Goal: Task Accomplishment & Management: Complete application form

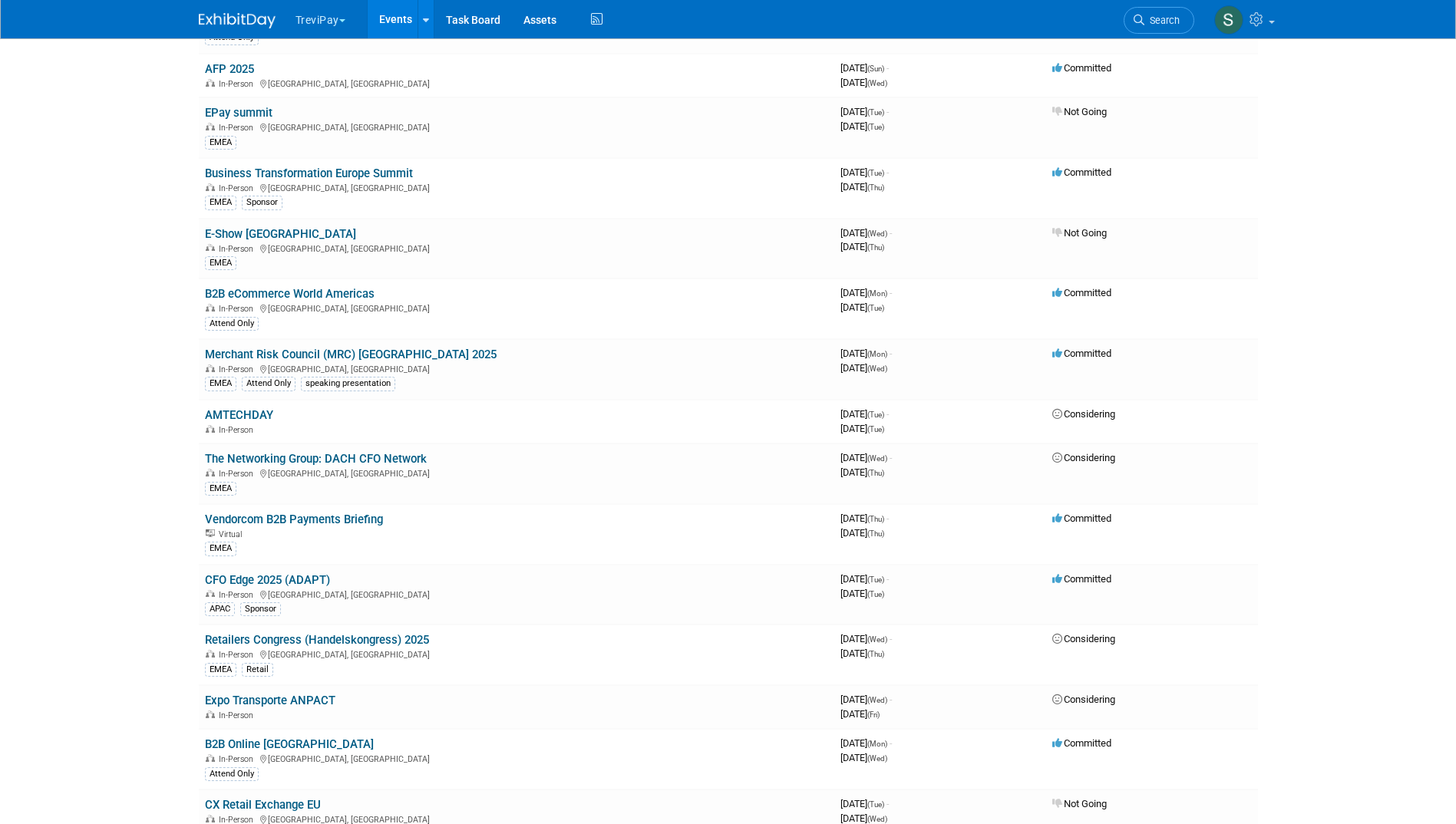
scroll to position [729, 0]
click at [1056, 701] on icon at bounding box center [1058, 698] width 12 height 10
click at [1058, 693] on td "Considering" at bounding box center [1152, 706] width 212 height 44
click at [1057, 695] on icon at bounding box center [1058, 698] width 12 height 10
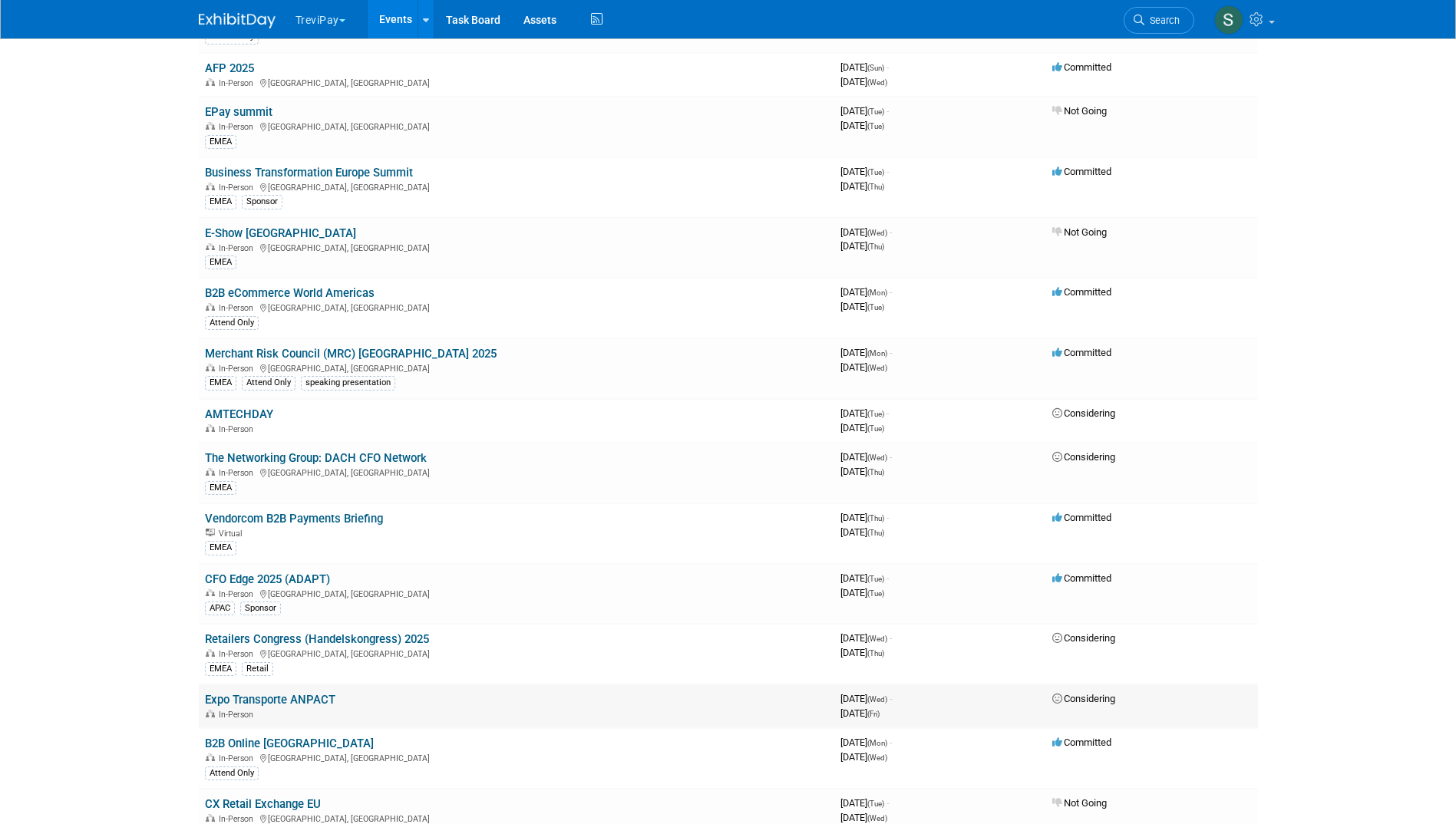
click at [248, 702] on link "Expo Transporte ANPACT" at bounding box center [270, 699] width 130 height 14
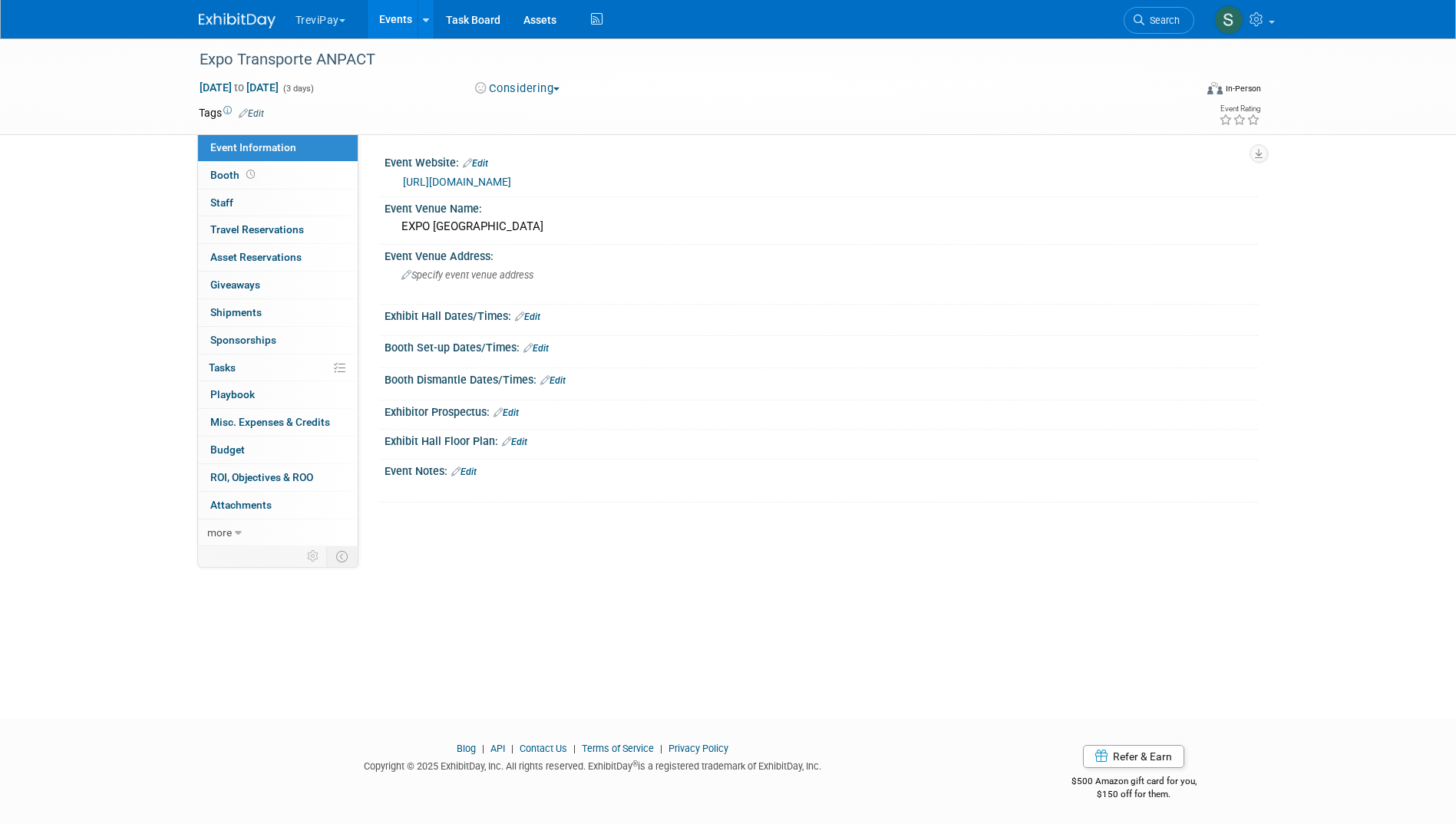
click at [525, 88] on button "Considering" at bounding box center [518, 88] width 96 height 16
click at [525, 107] on link "Committed" at bounding box center [531, 114] width 122 height 22
click at [228, 23] on img at bounding box center [237, 21] width 77 height 16
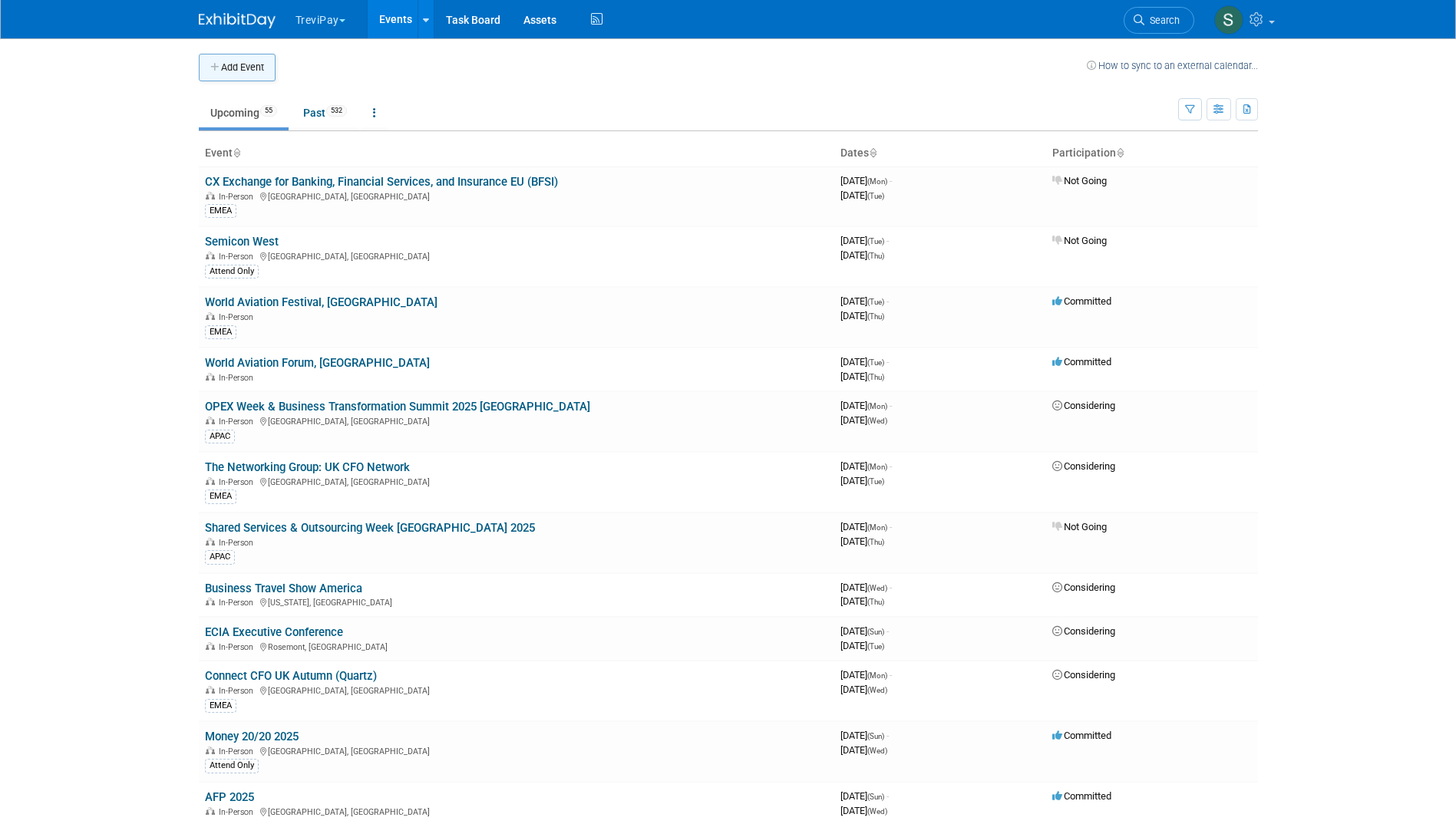
click at [242, 75] on button "Add Event" at bounding box center [237, 68] width 77 height 27
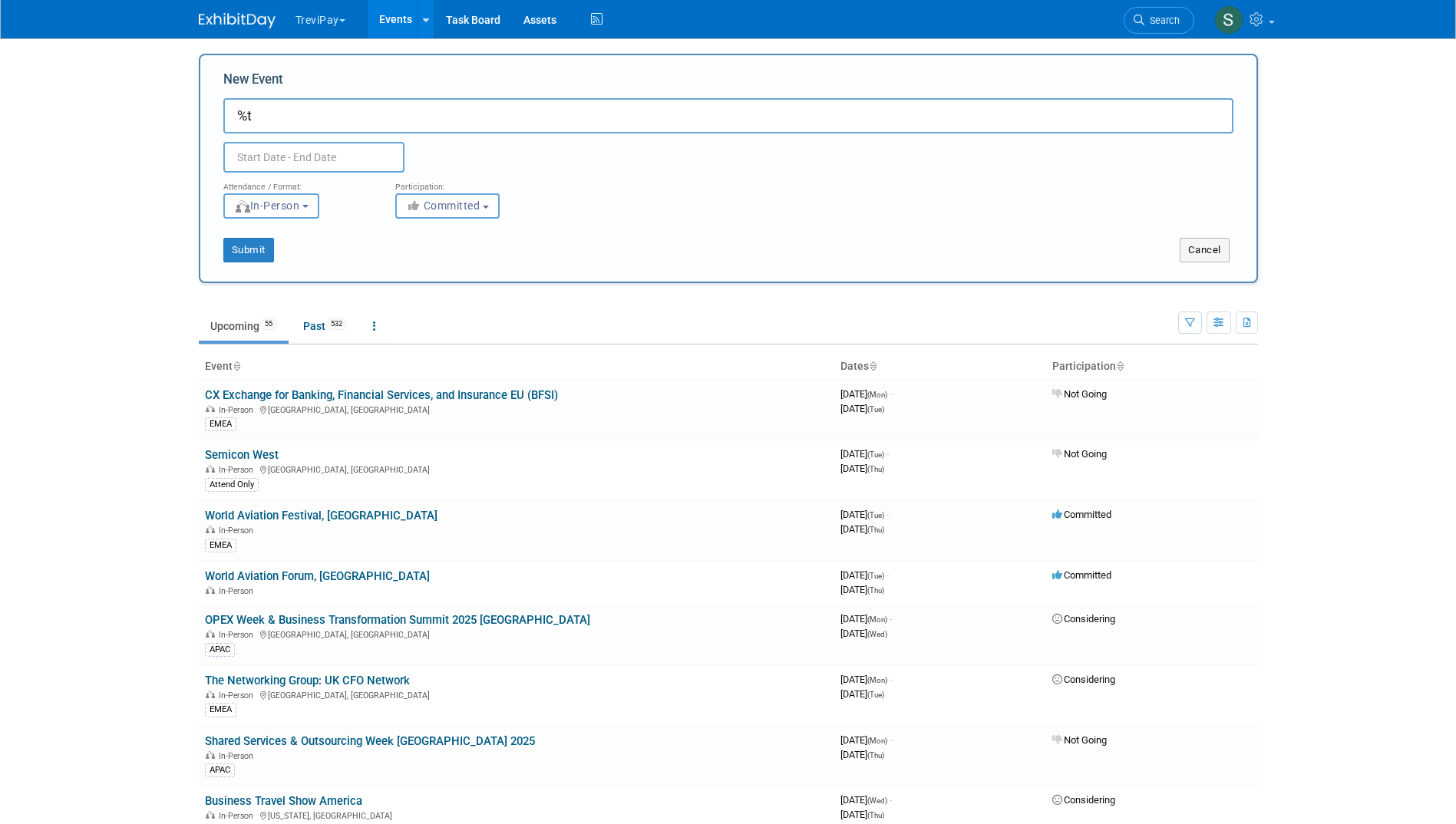
type input "%"
type input "5th North America Automotive B2B Meeting"
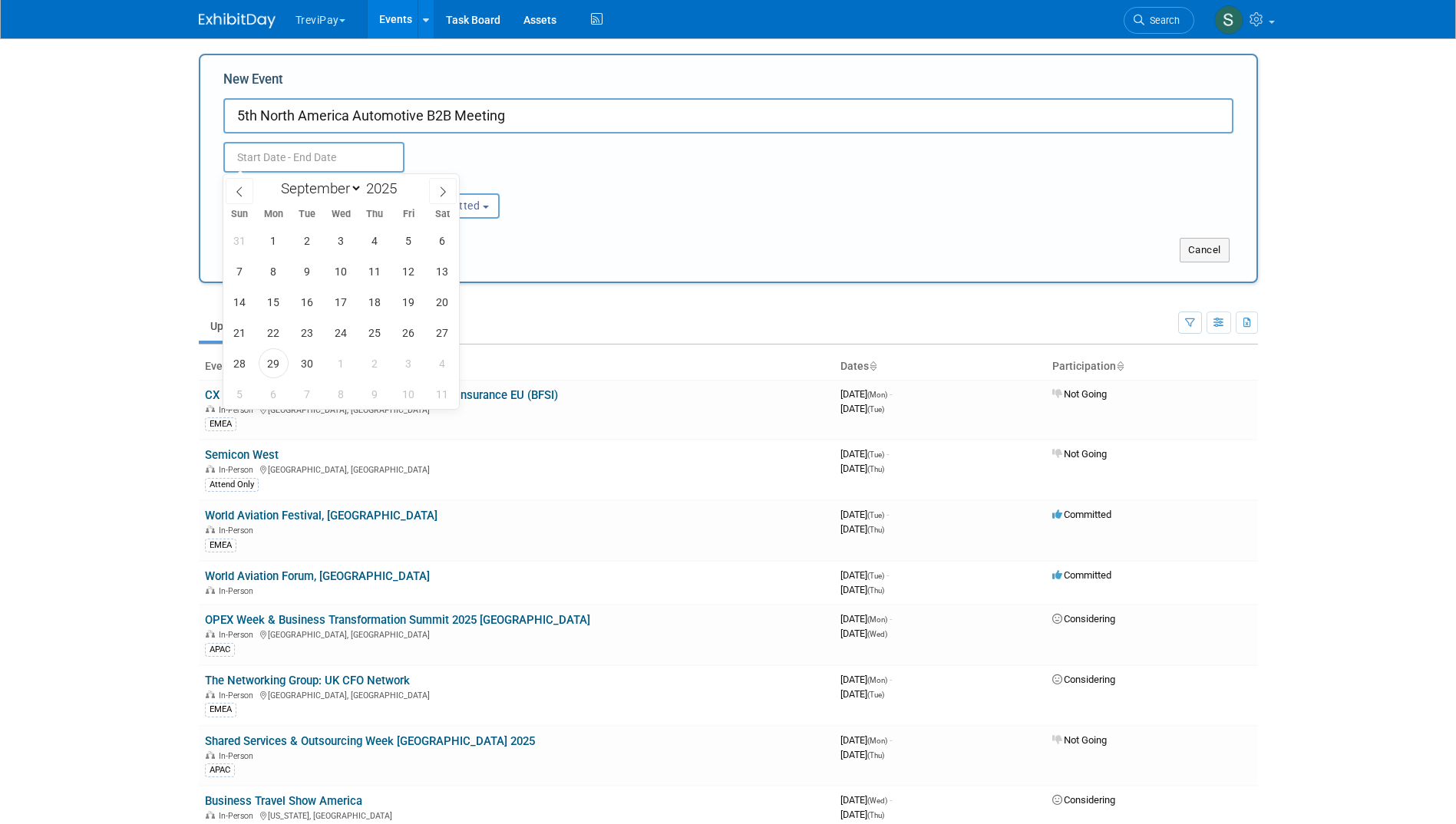
click at [330, 153] on input "text" at bounding box center [314, 157] width 182 height 30
click at [431, 193] on span at bounding box center [442, 190] width 27 height 26
select select "9"
click at [338, 311] on span "15" at bounding box center [340, 302] width 30 height 30
click at [368, 309] on span "16" at bounding box center [375, 302] width 30 height 30
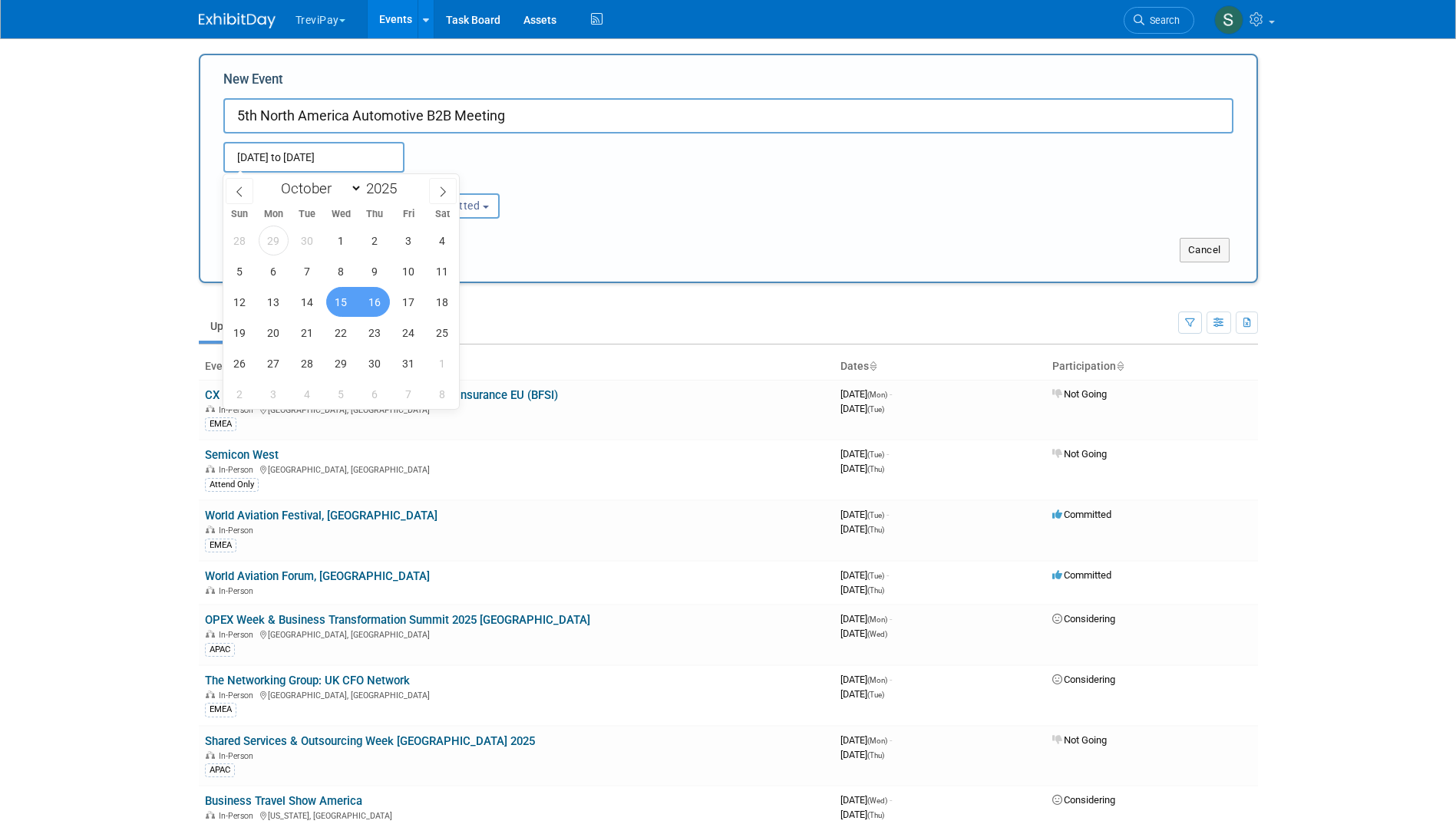
type input "Oct 15, 2025 to Oct 16, 2025"
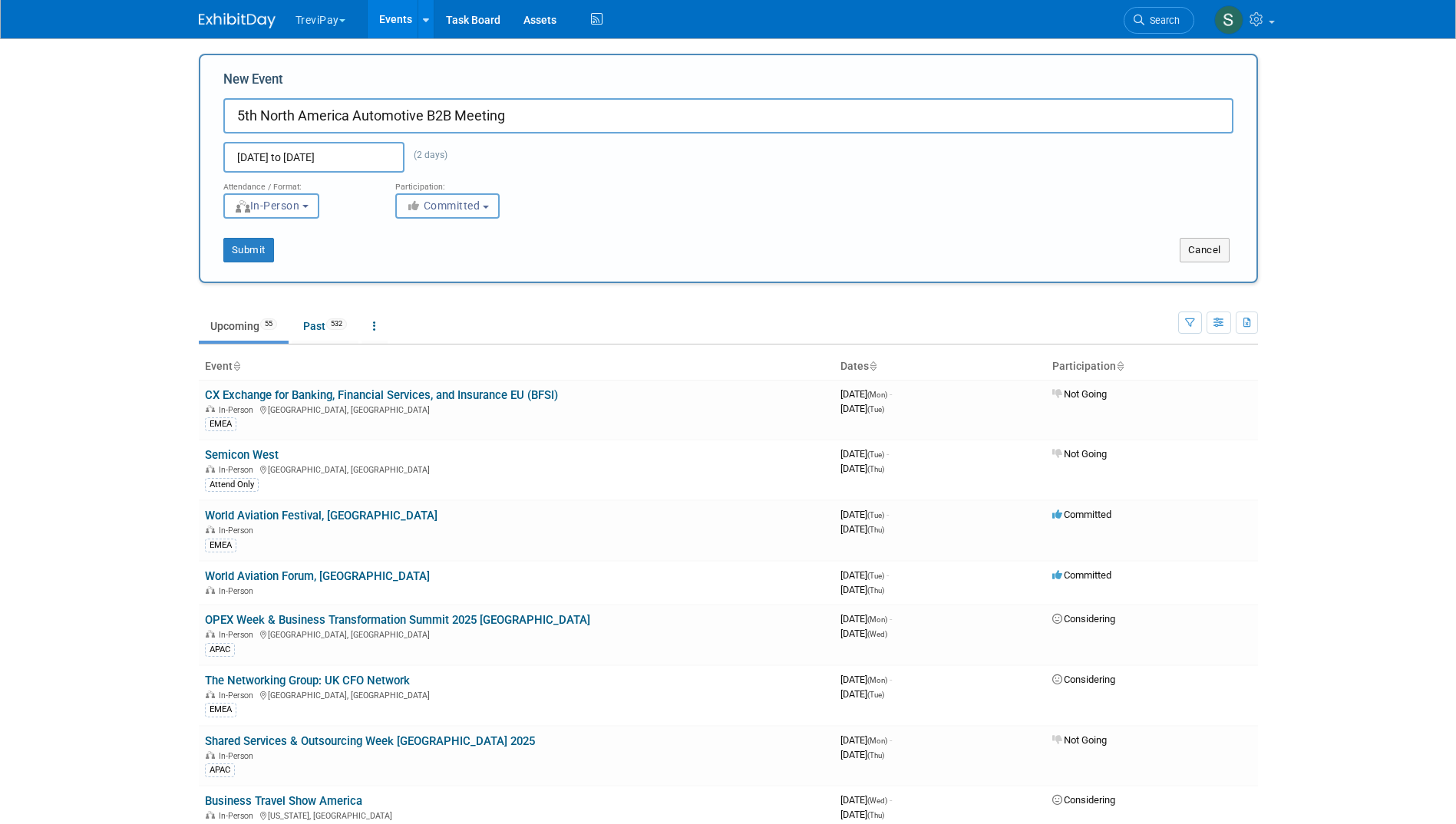
click at [445, 211] on span "Committed" at bounding box center [443, 205] width 75 height 13
click at [451, 261] on label "Considering" at bounding box center [453, 264] width 101 height 20
click at [410, 261] on input "Considering" at bounding box center [405, 264] width 10 height 10
select select "2"
click at [241, 251] on button "Submit" at bounding box center [249, 249] width 51 height 25
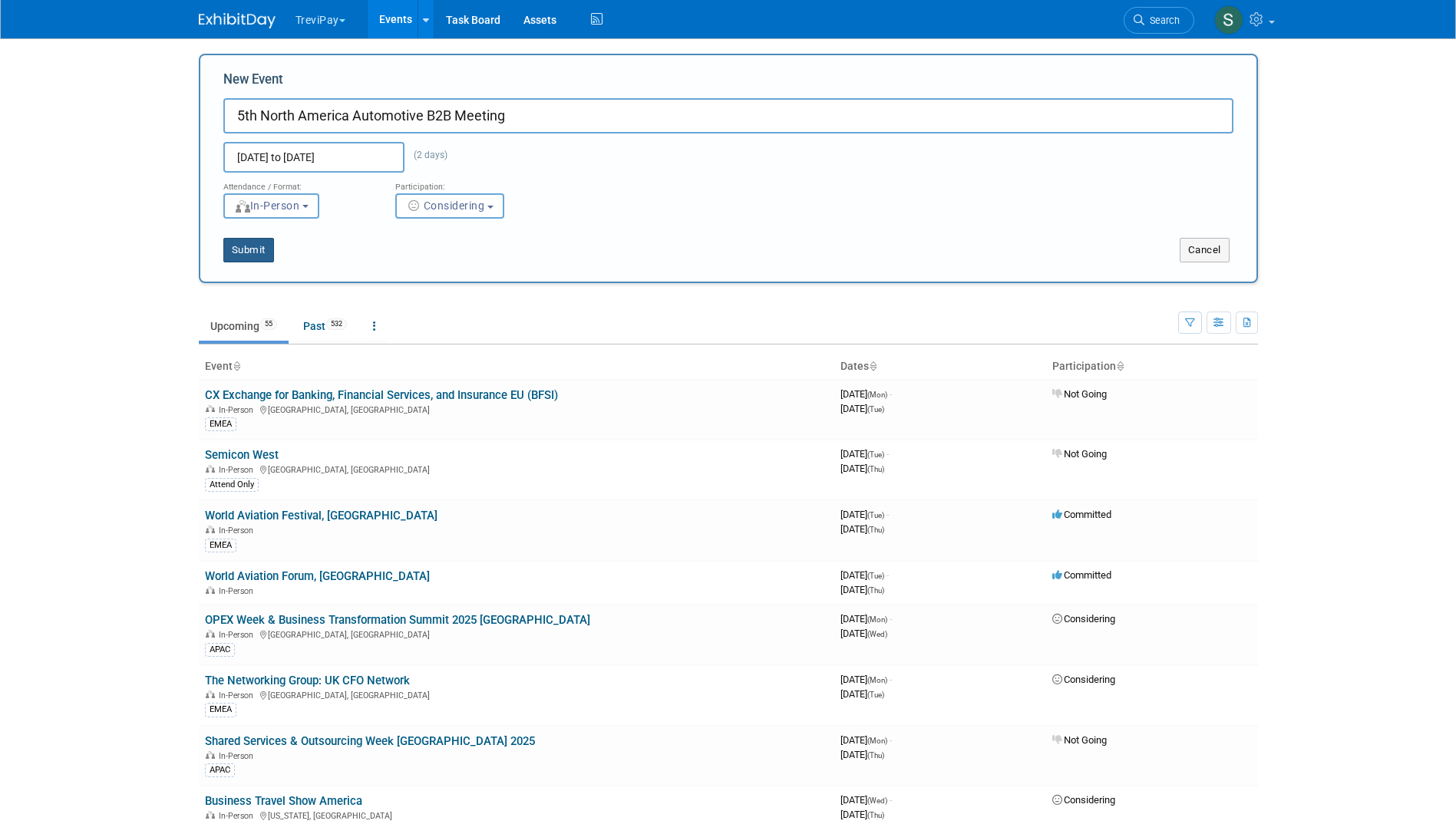
type input "5th North America Automotive B2B Meeting"
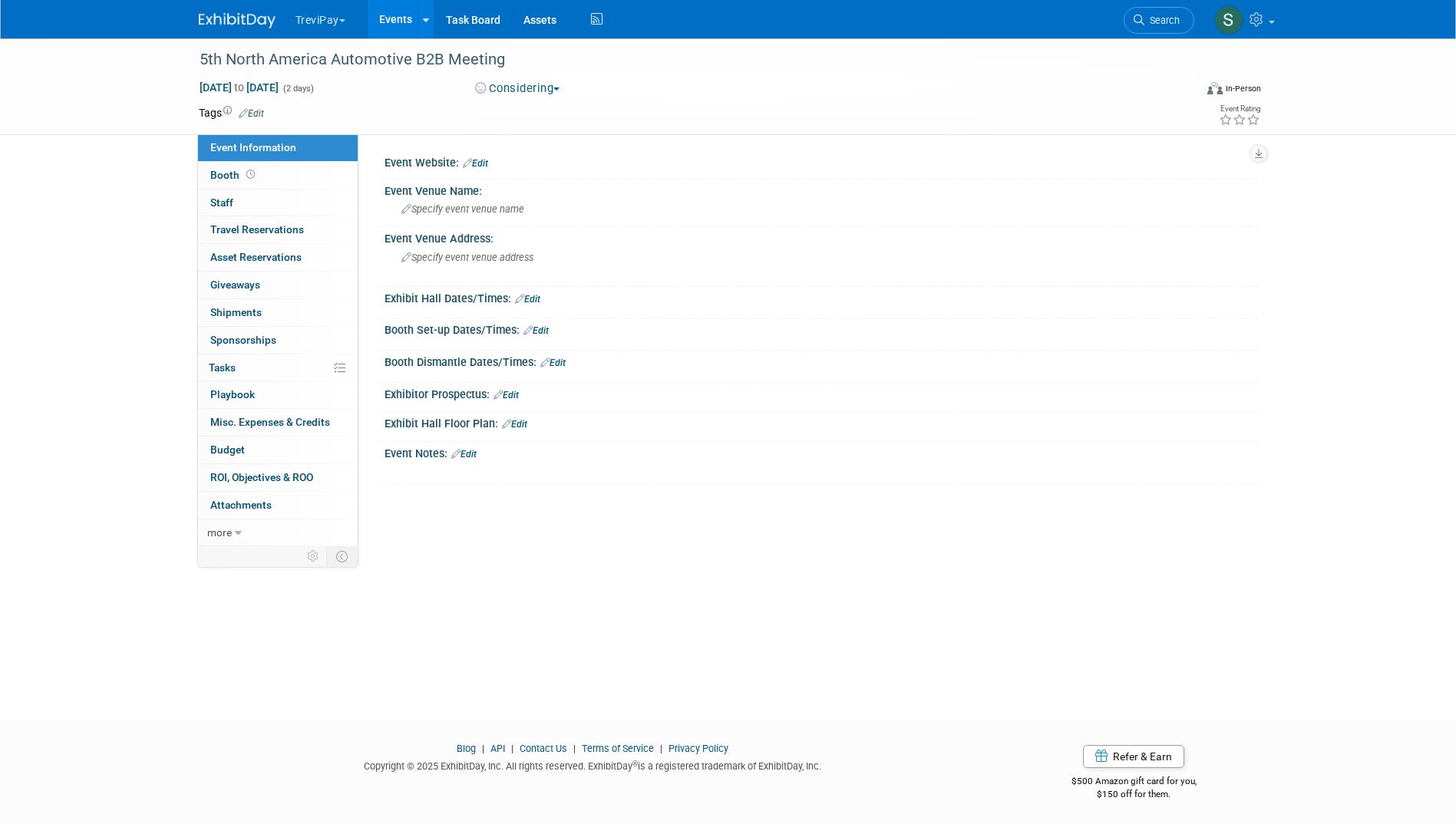
click at [484, 164] on link "Edit" at bounding box center [476, 163] width 26 height 11
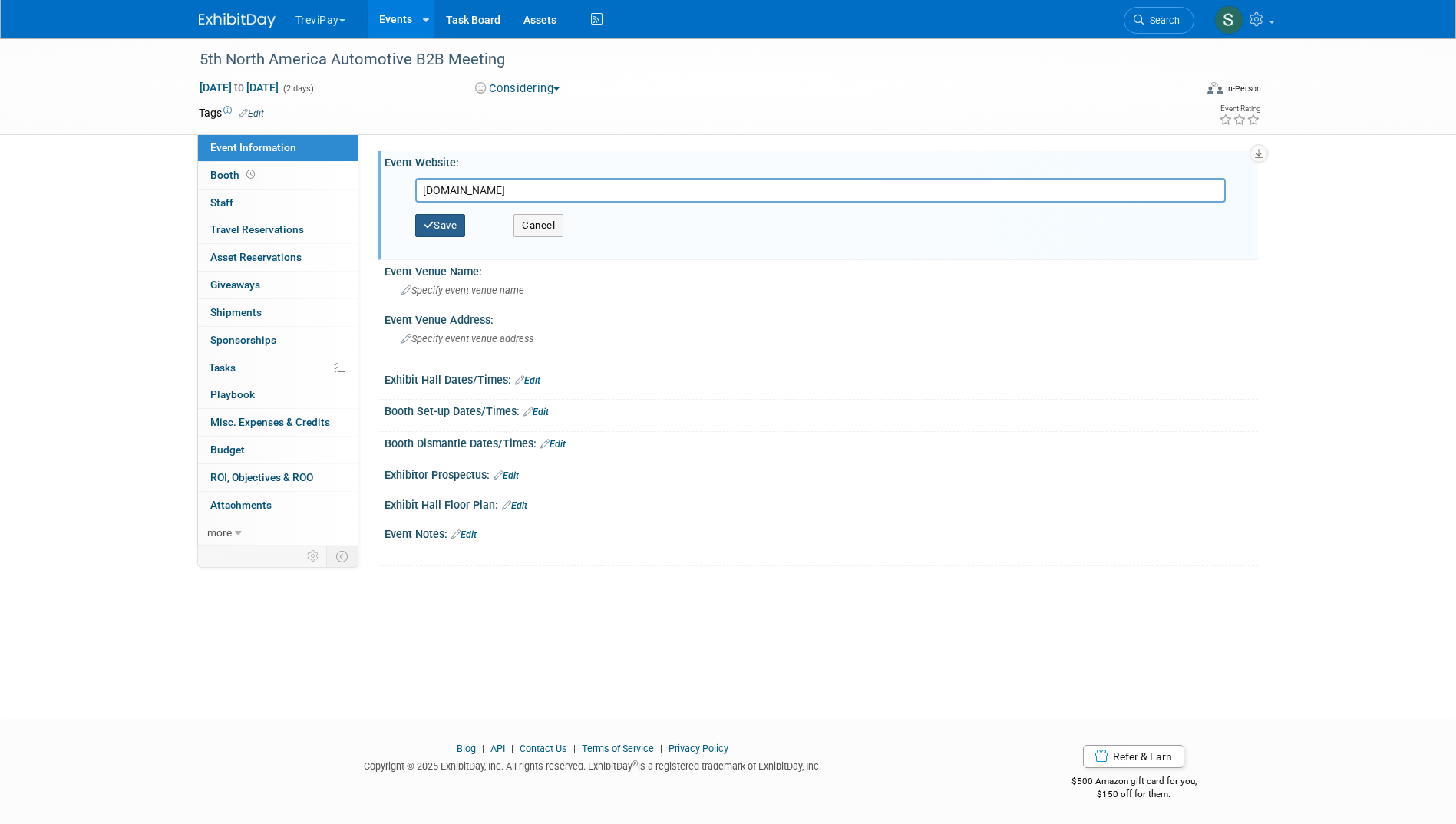
type input "auto.capim.com.mx"
click at [438, 234] on button "Save" at bounding box center [441, 225] width 51 height 23
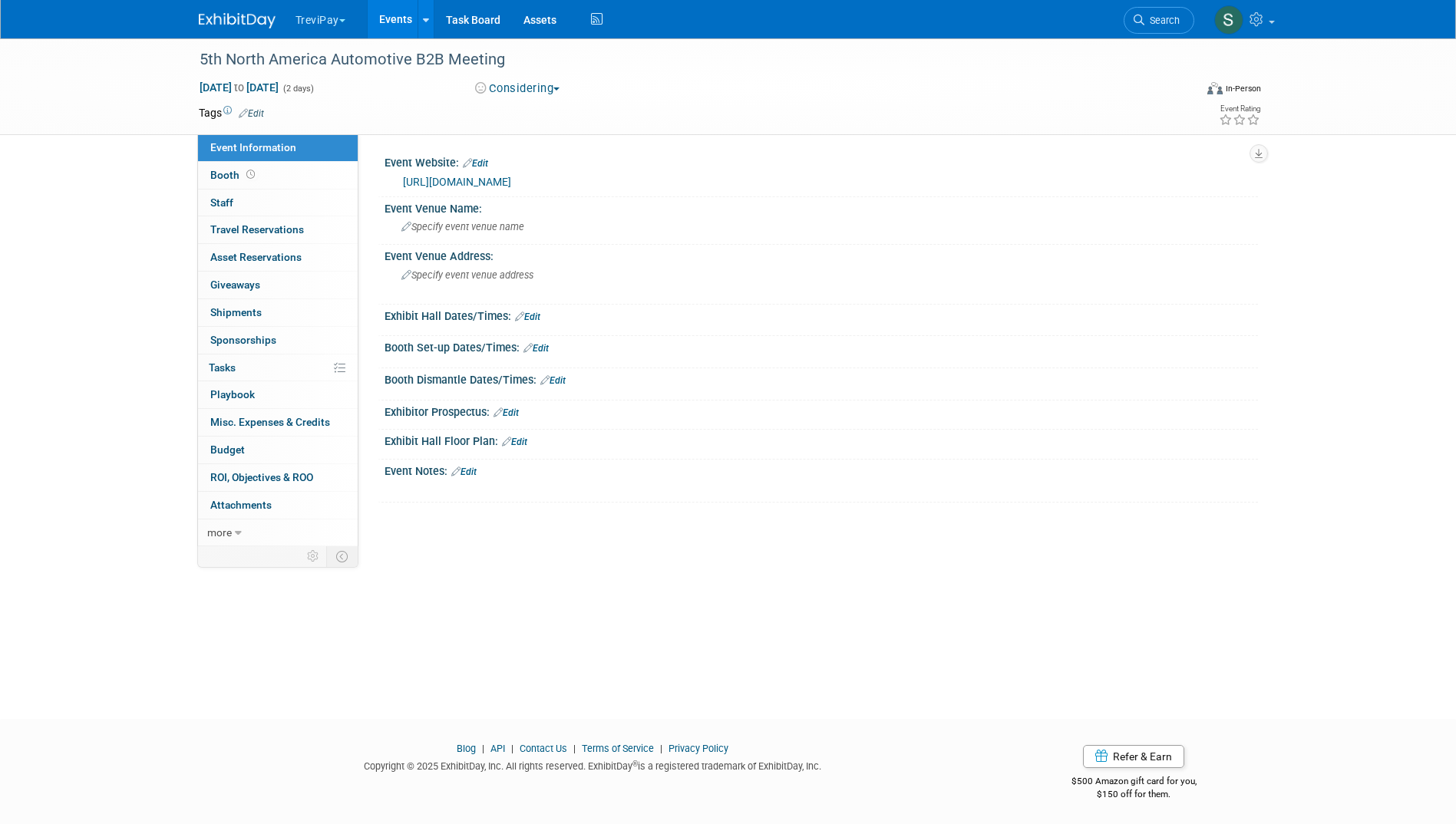
click at [252, 22] on img at bounding box center [237, 21] width 77 height 16
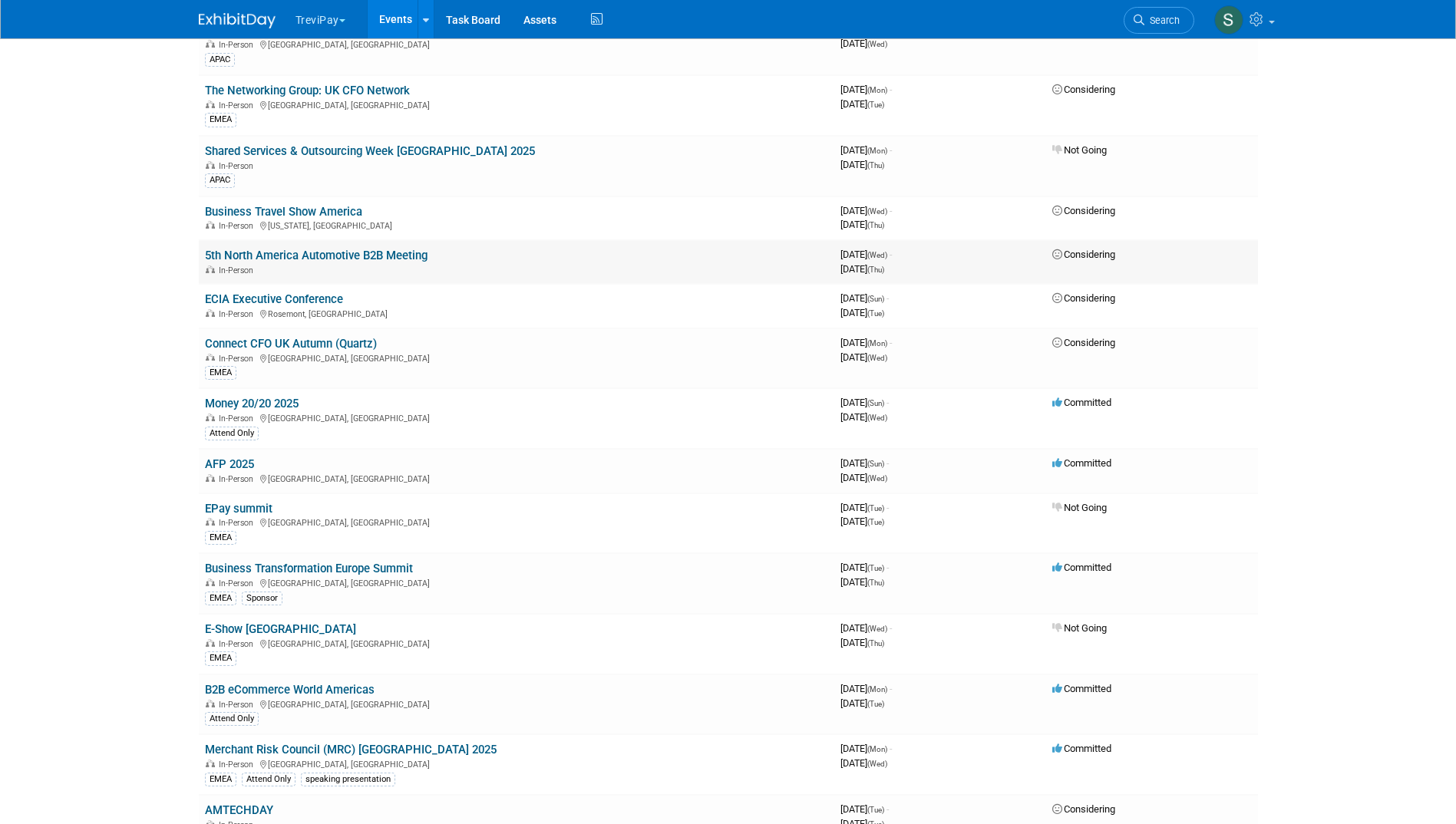
scroll to position [375, 0]
